Goal: Information Seeking & Learning: Learn about a topic

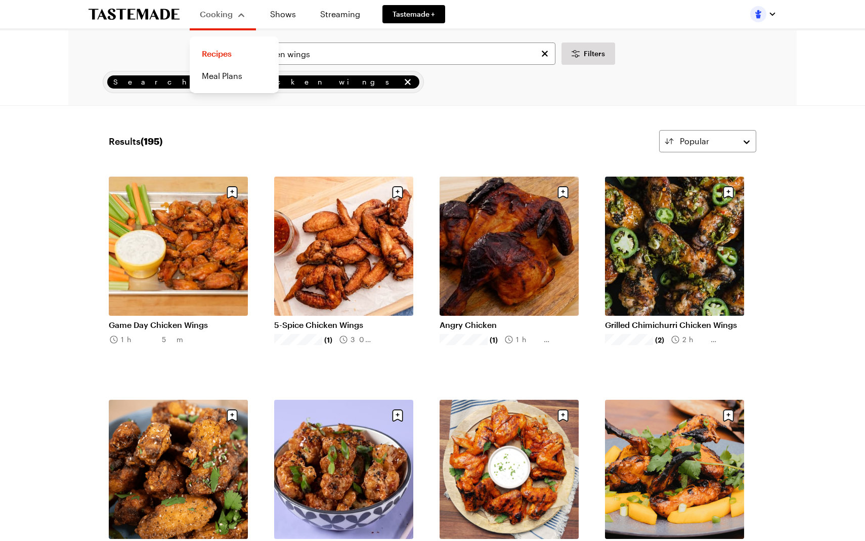
click at [230, 13] on span "Cooking" at bounding box center [216, 14] width 33 height 10
click at [230, 13] on span "Cooking" at bounding box center [216, 14] width 32 height 10
click at [221, 50] on link "Recipes" at bounding box center [234, 54] width 77 height 22
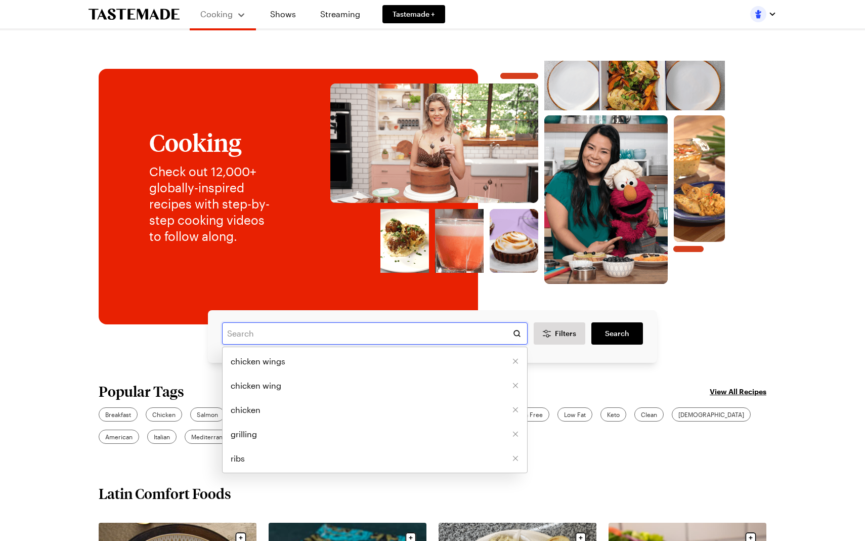
click at [230, 333] on input "text" at bounding box center [375, 333] width 306 height 22
click at [268, 361] on span "chicken wings" at bounding box center [258, 361] width 55 height 12
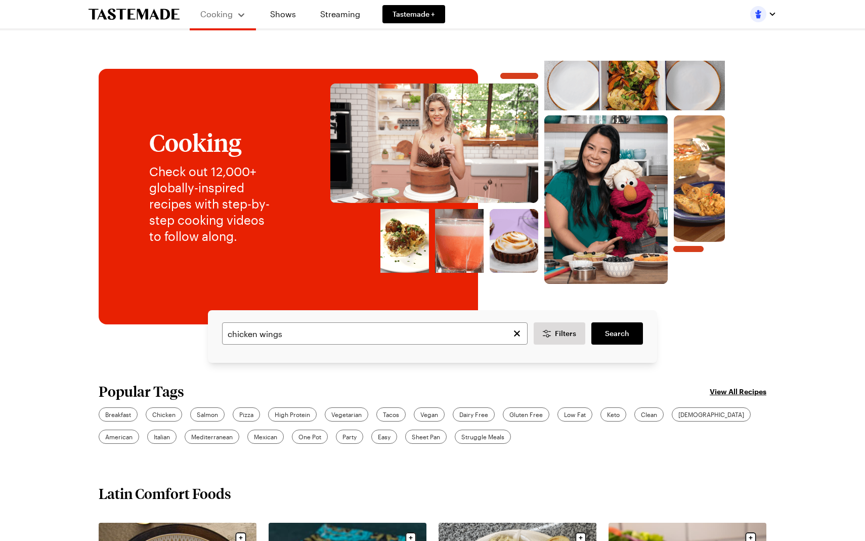
type input "chicken wings"
click at [630, 325] on link "Search" at bounding box center [618, 333] width 52 height 22
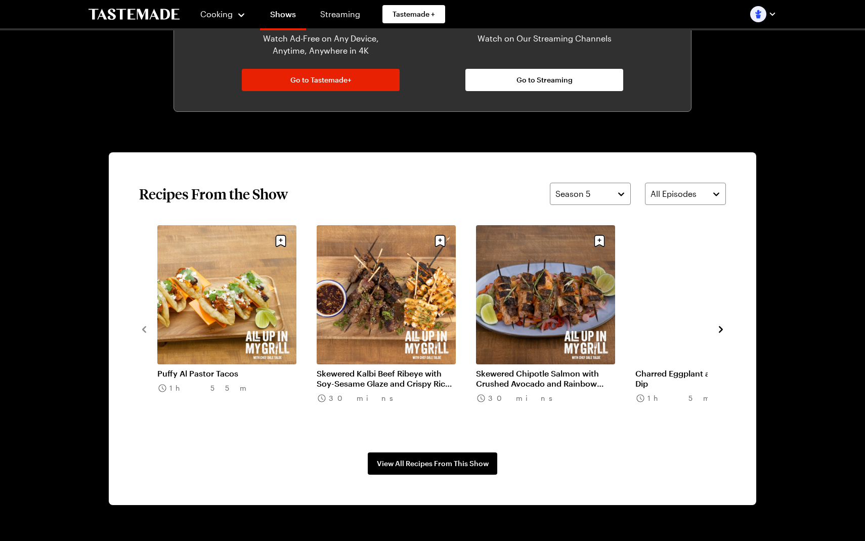
scroll to position [645, 0]
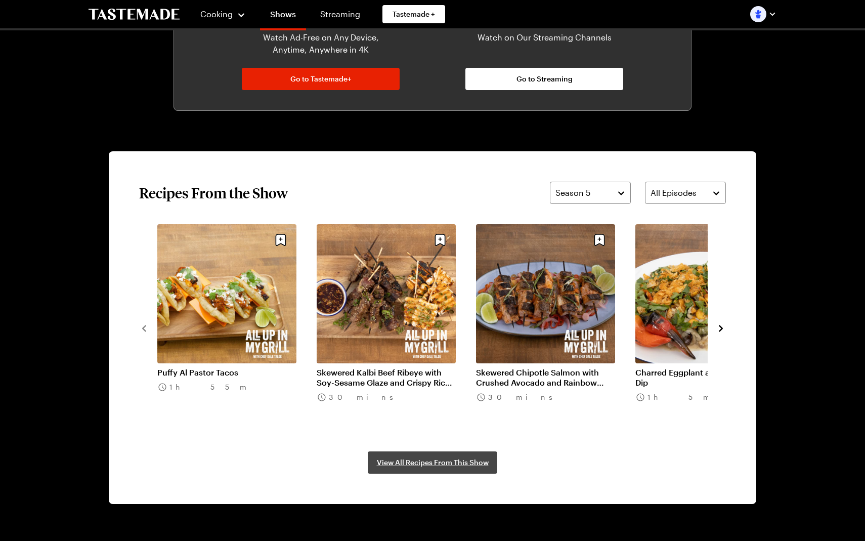
click at [444, 460] on span "View All Recipes From This Show" at bounding box center [433, 462] width 112 height 10
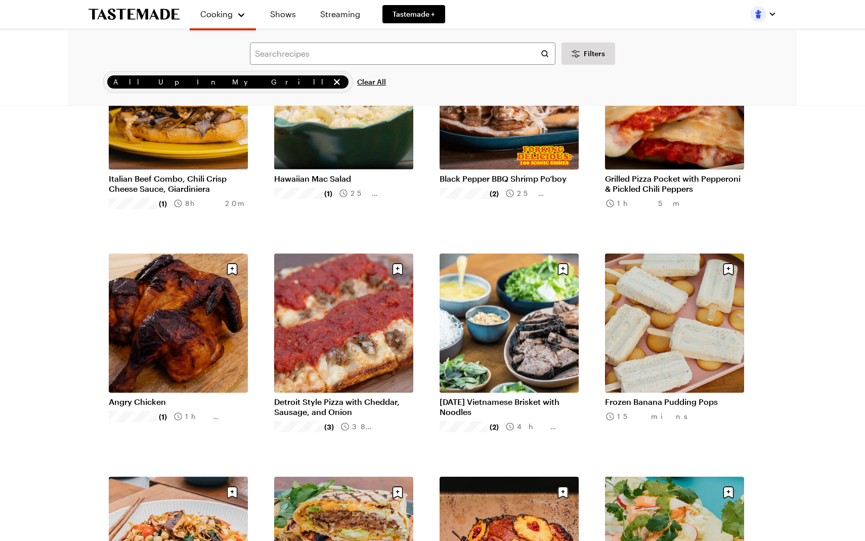
scroll to position [816, 0]
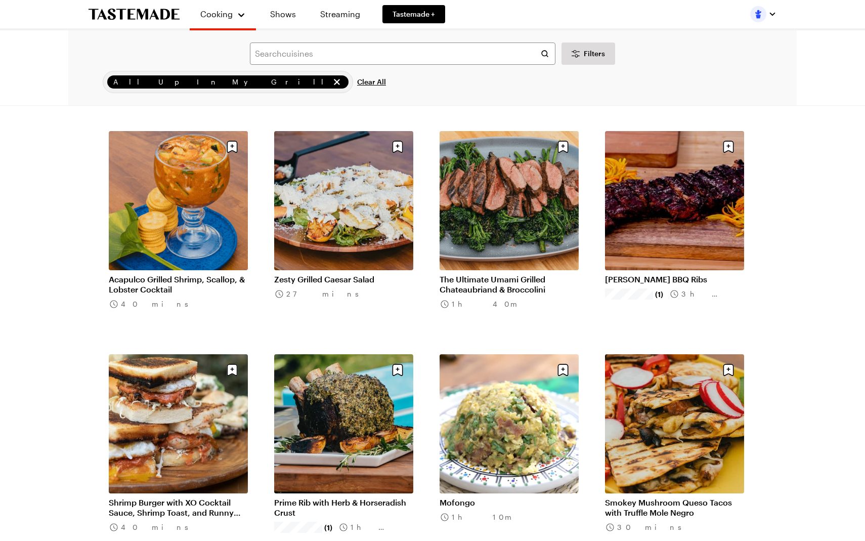
scroll to position [1368, 0]
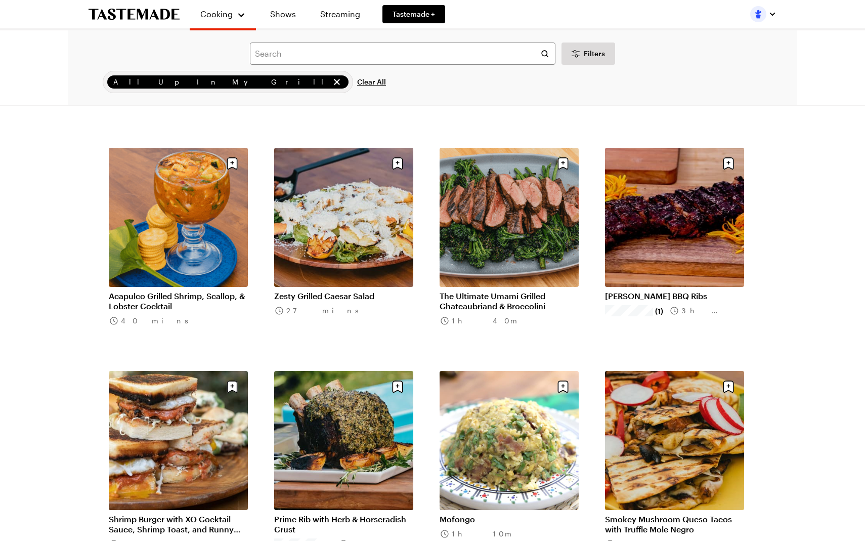
click at [155, 303] on link "Acapulco Grilled Shrimp, Scallop, & Lobster Cocktail" at bounding box center [178, 301] width 139 height 20
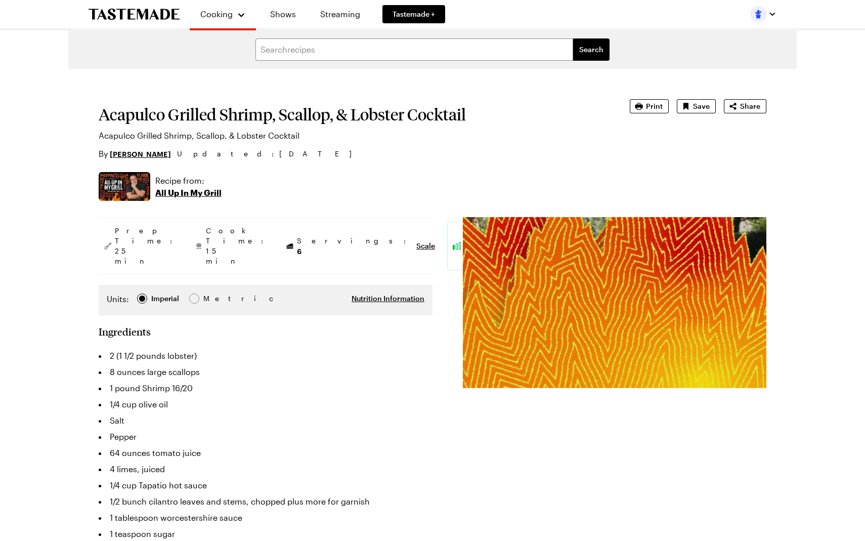
type textarea "x"
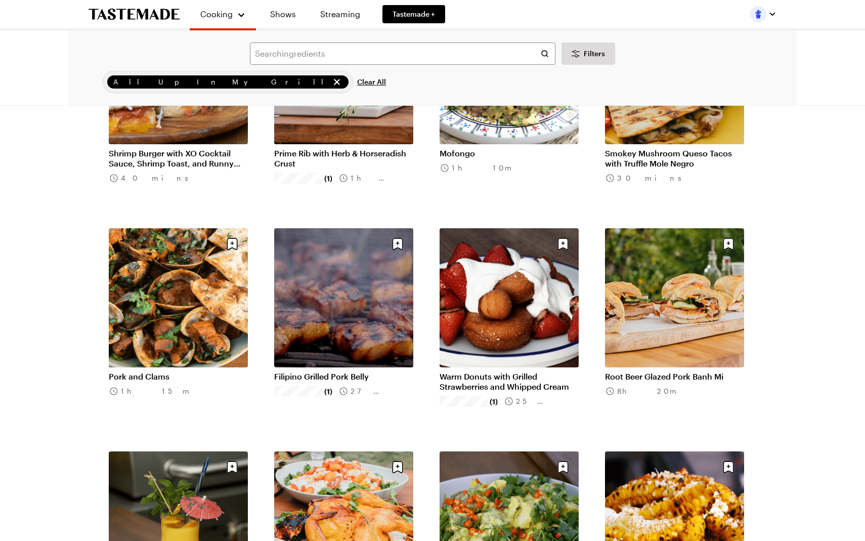
scroll to position [1734, 0]
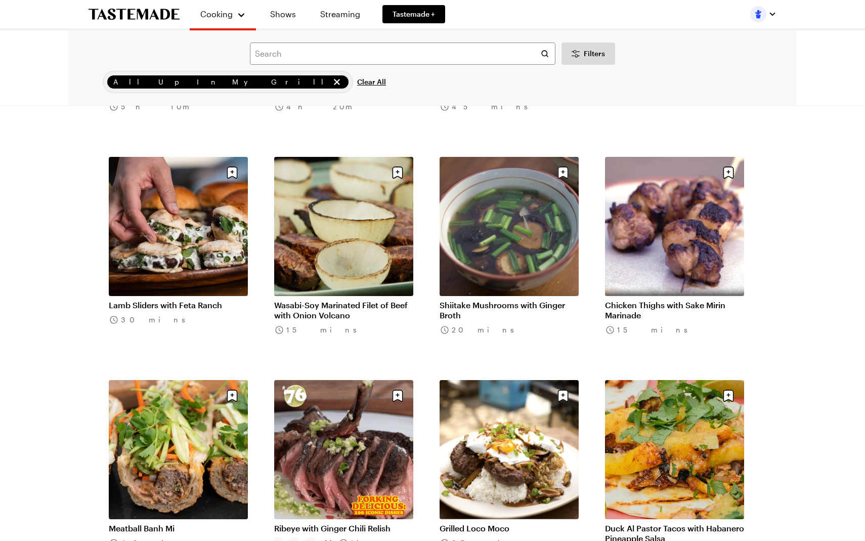
scroll to position [3146, 0]
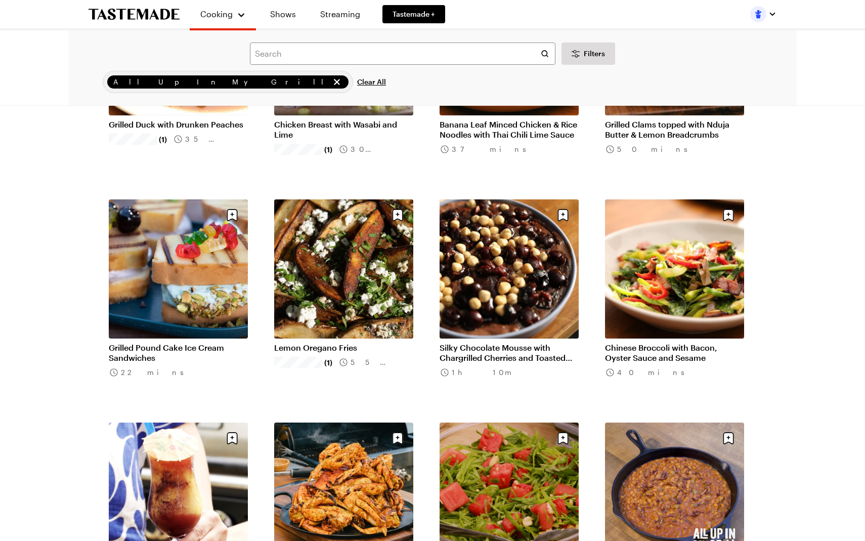
scroll to position [6237, 0]
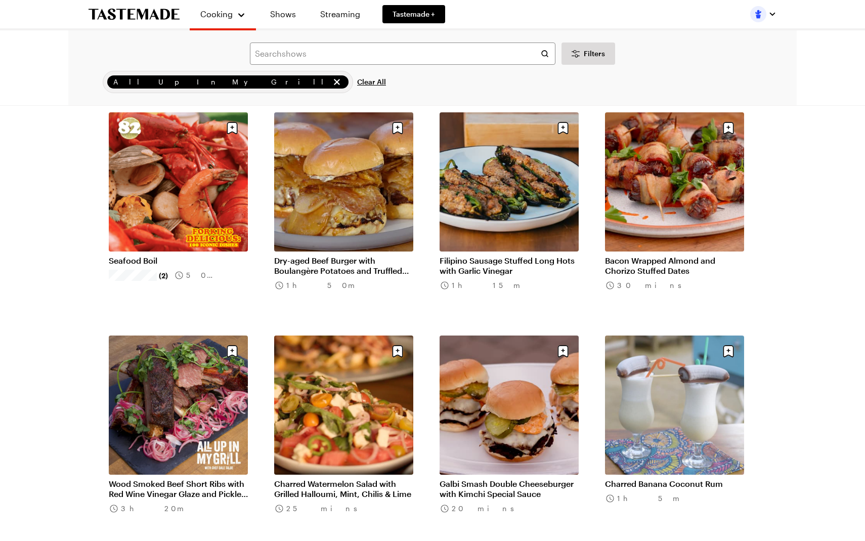
scroll to position [4063, 0]
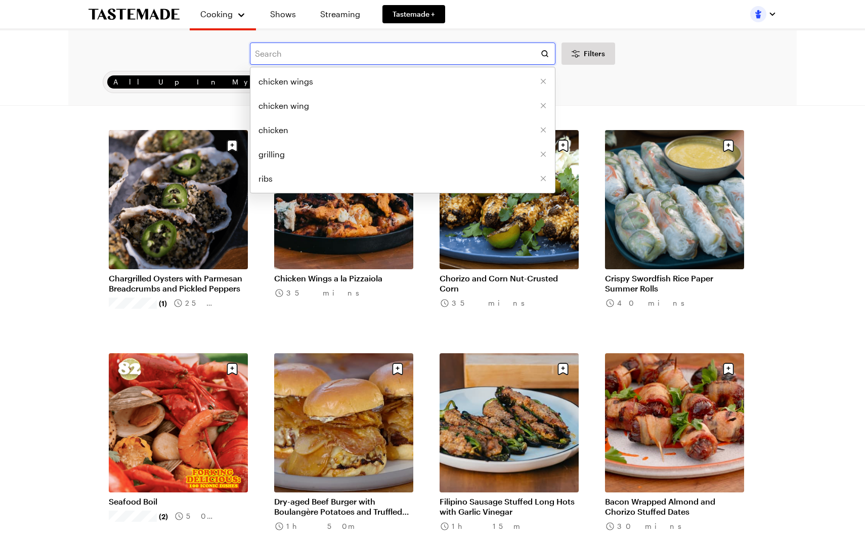
click at [270, 54] on input "text" at bounding box center [403, 54] width 306 height 22
click at [286, 85] on span "chicken wings" at bounding box center [286, 81] width 55 height 12
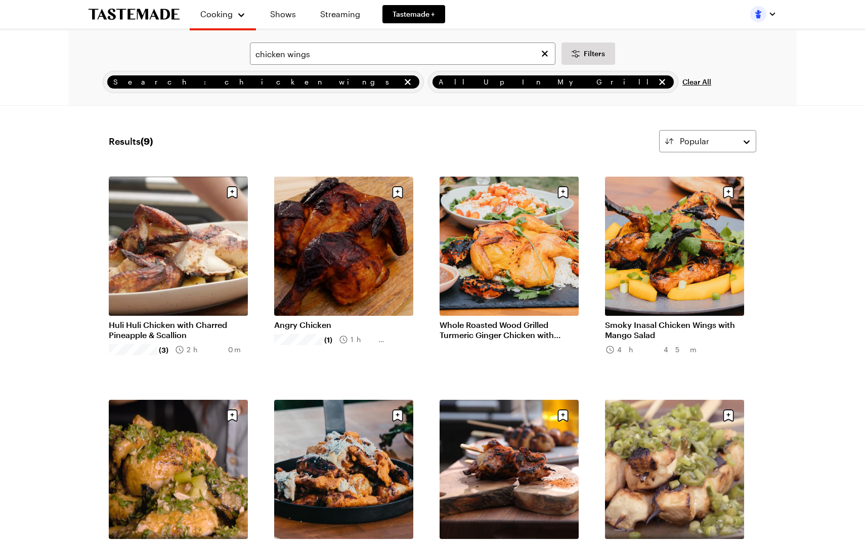
click at [439, 83] on span "All Up In My Grill" at bounding box center [547, 81] width 216 height 11
click at [256, 53] on input "chicken wings" at bounding box center [403, 54] width 306 height 22
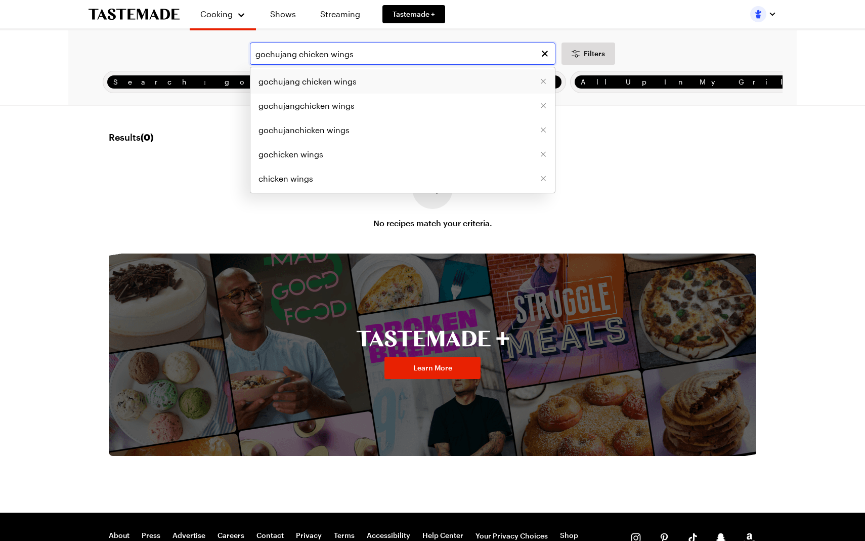
type input "gochujang chicken wings"
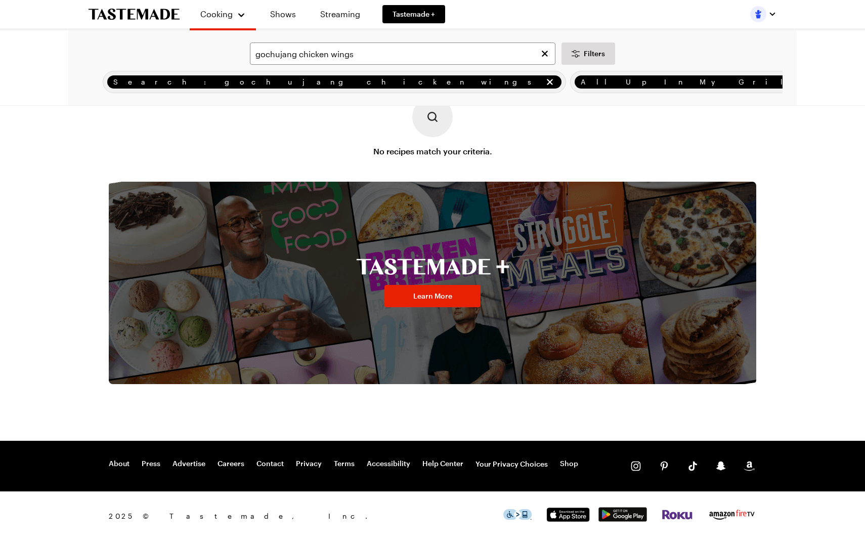
scroll to position [72, 0]
